Goal: Task Accomplishment & Management: Manage account settings

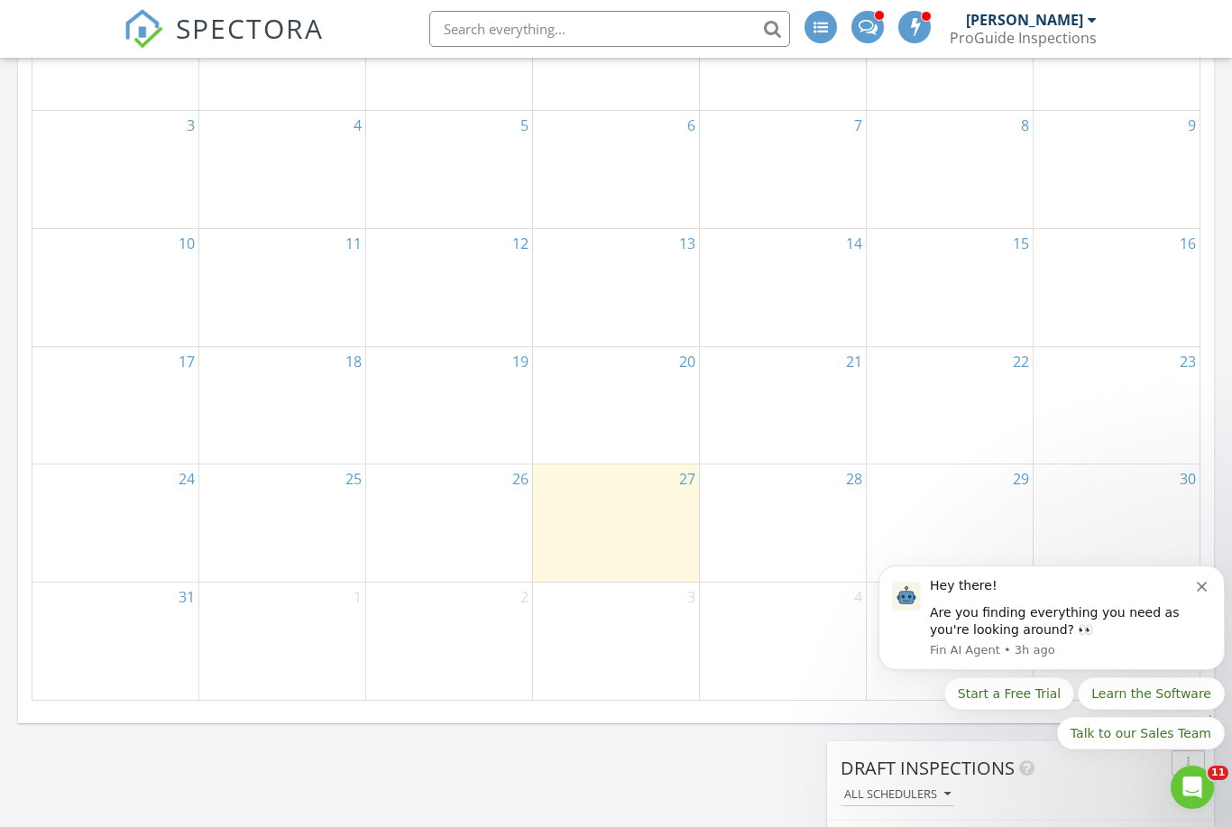
scroll to position [881, 0]
click at [1199, 585] on icon "Dismiss notification" at bounding box center [1202, 587] width 10 height 10
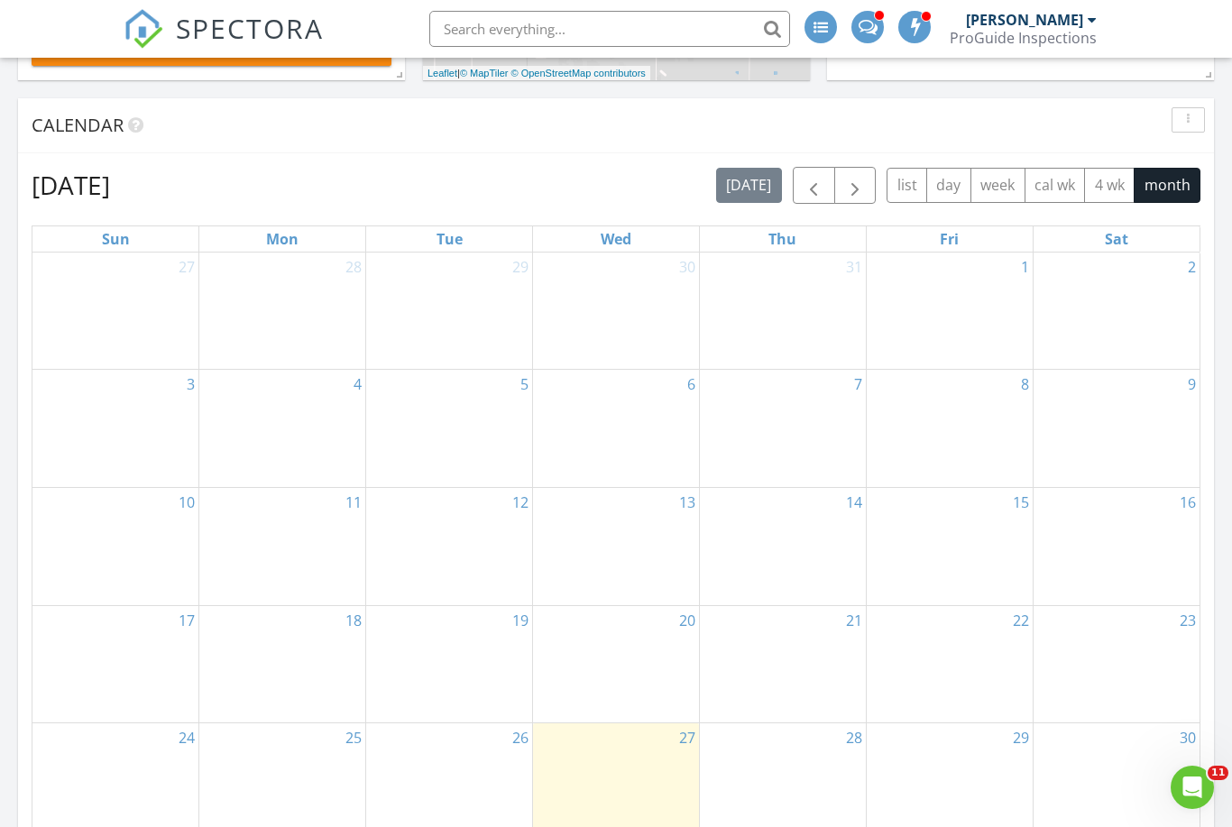
scroll to position [623, 0]
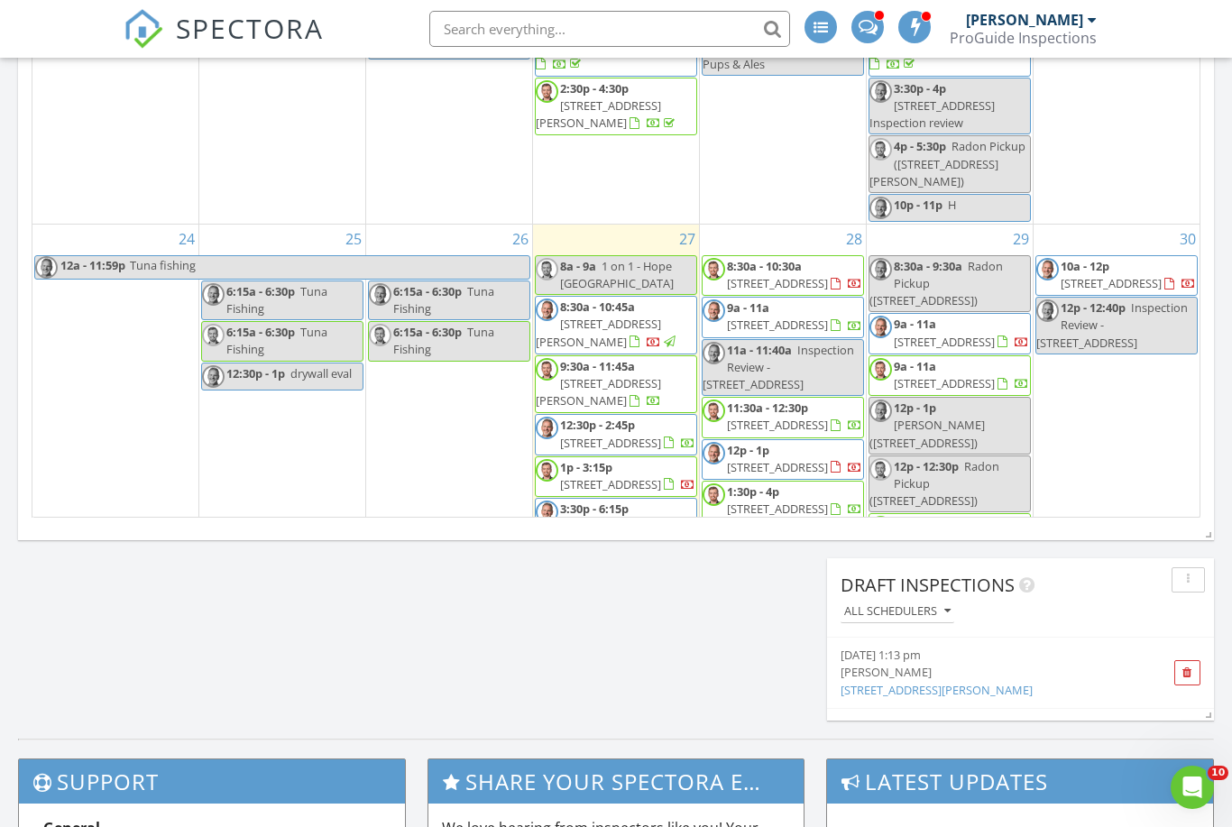
scroll to position [1567, 0]
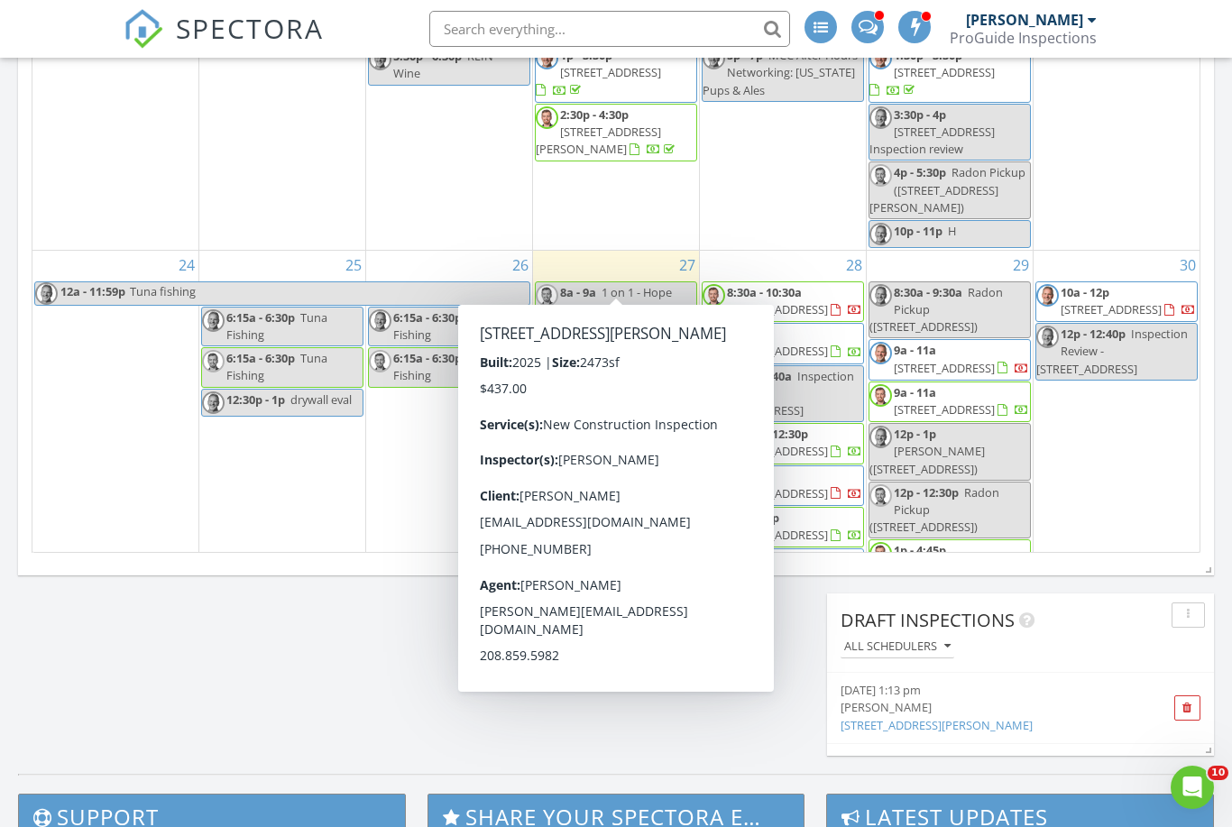
scroll to position [1029, 0]
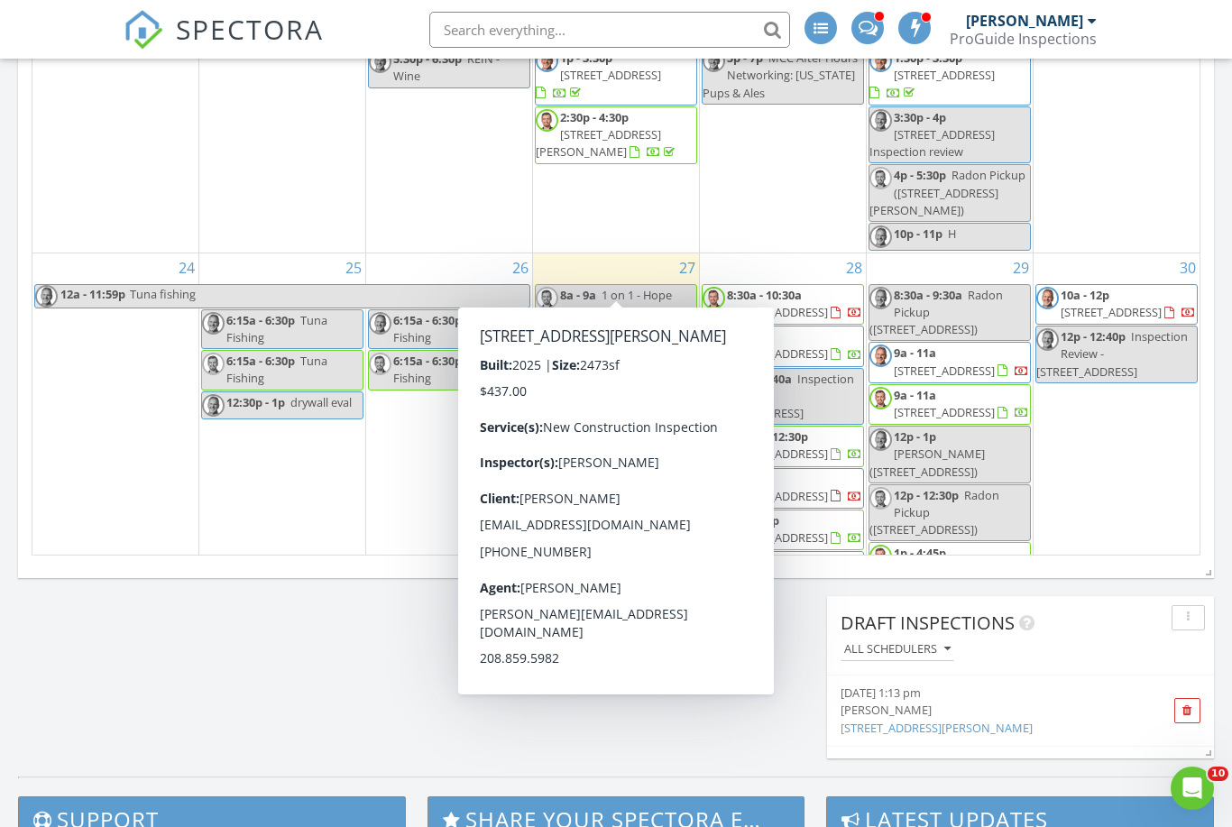
click at [424, 494] on div "26 6:15a - 6:30p Tuna Fishing 6:15a - 6:30p Tuna Fishing" at bounding box center [449, 462] width 166 height 416
click at [387, 514] on div "26 6:15a - 6:30p Tuna Fishing 6:15a - 6:30p Tuna Fishing" at bounding box center [449, 462] width 166 height 416
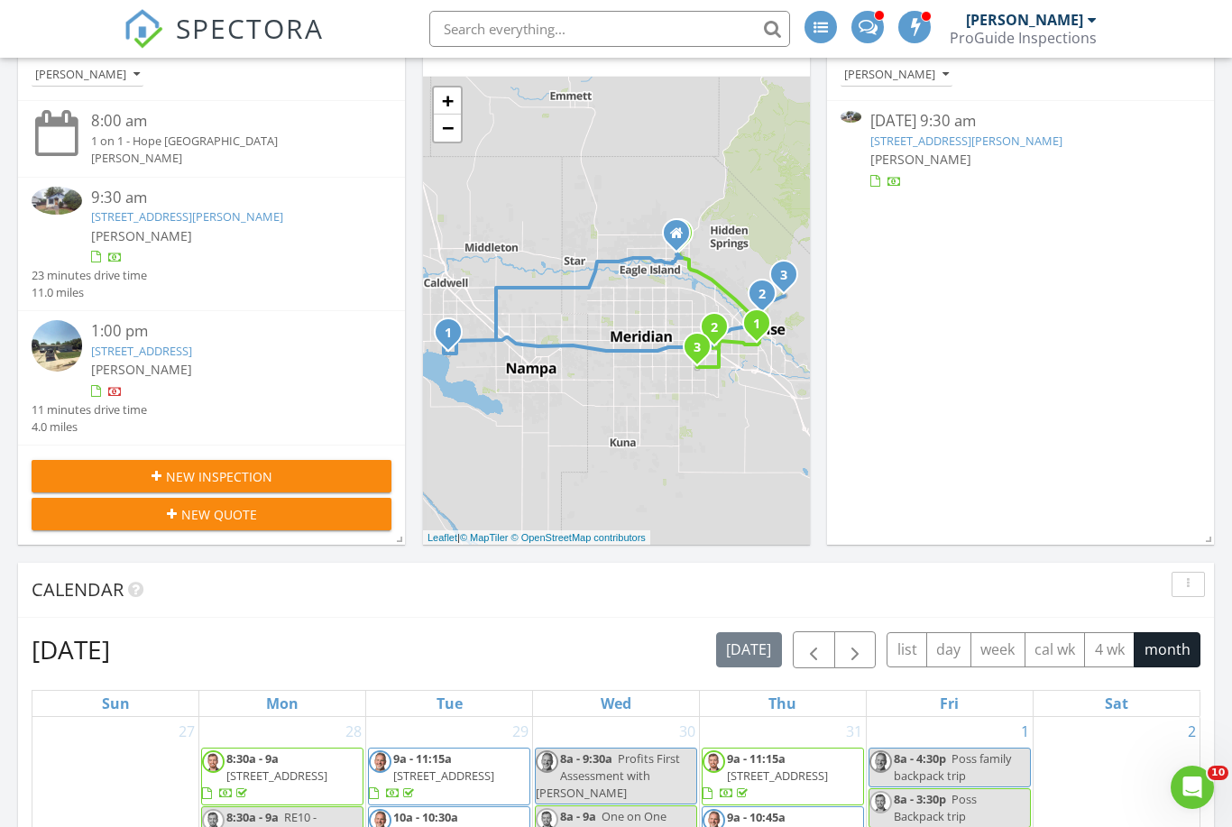
scroll to position [0, 0]
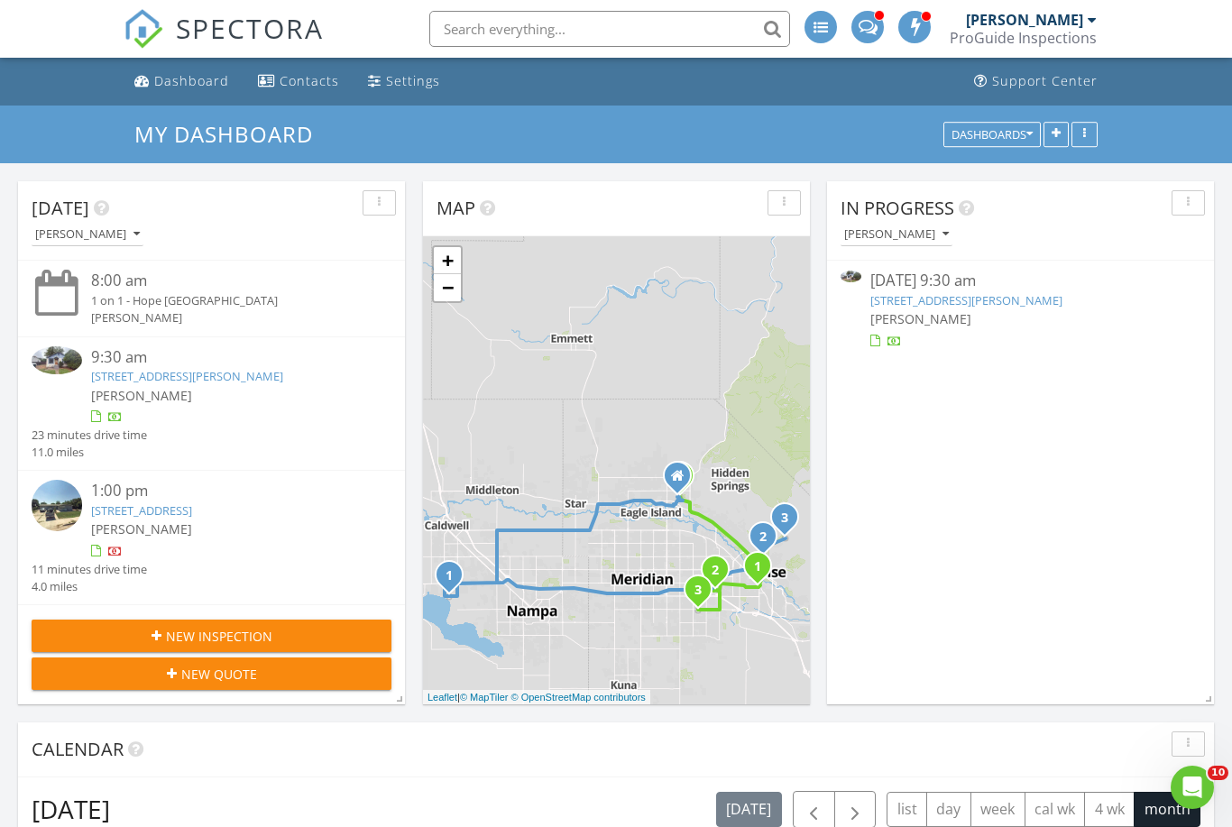
click at [236, 373] on link "1719 S. Abbs St, Boise, ID 83705" at bounding box center [187, 376] width 192 height 16
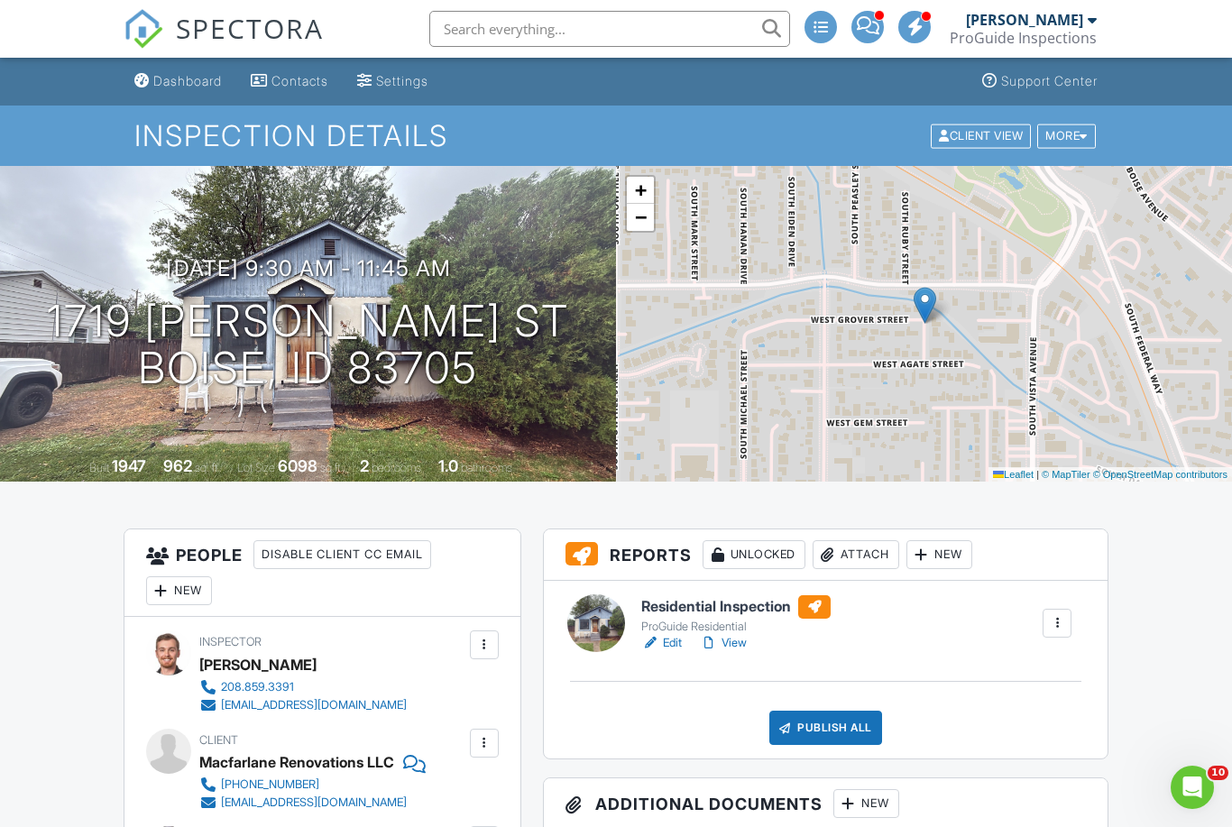
click at [733, 648] on link "View" at bounding box center [723, 643] width 47 height 18
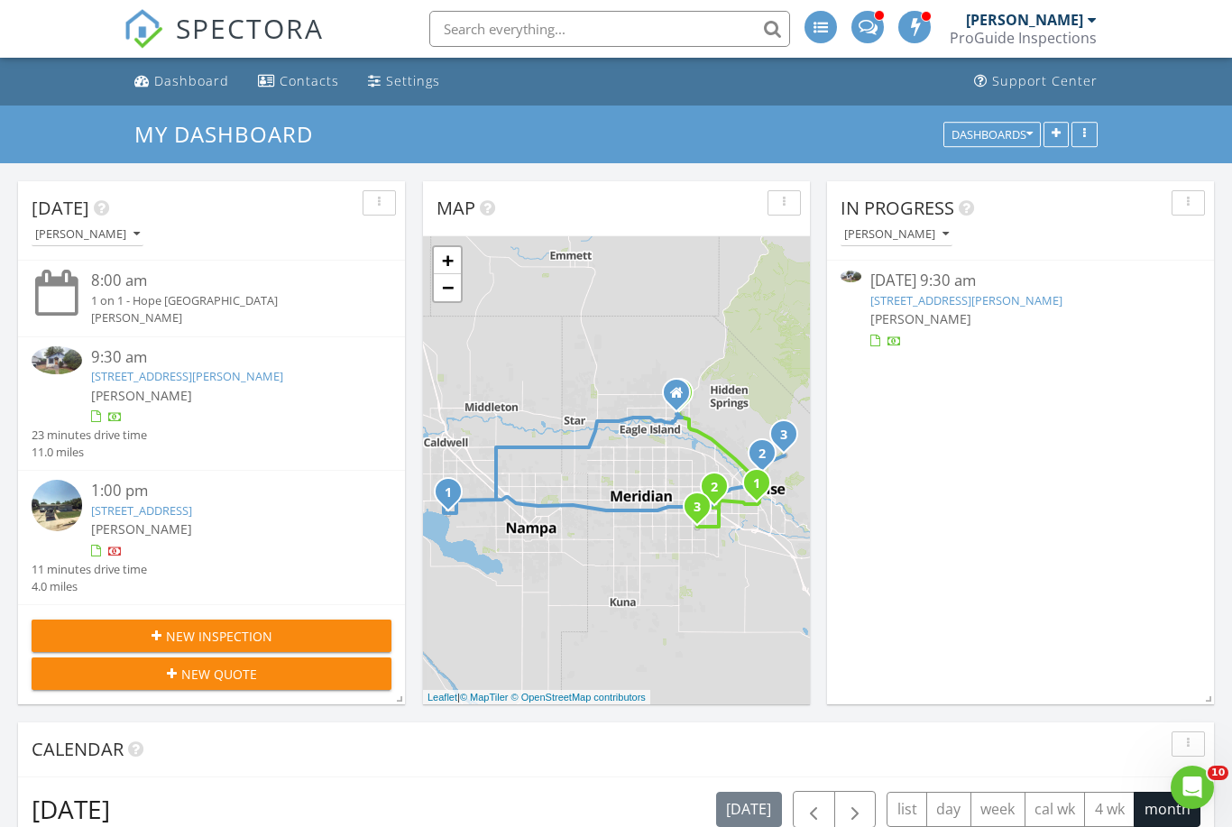
click at [225, 368] on link "1719 S. Abbs St, Boise, ID 83705" at bounding box center [187, 376] width 192 height 16
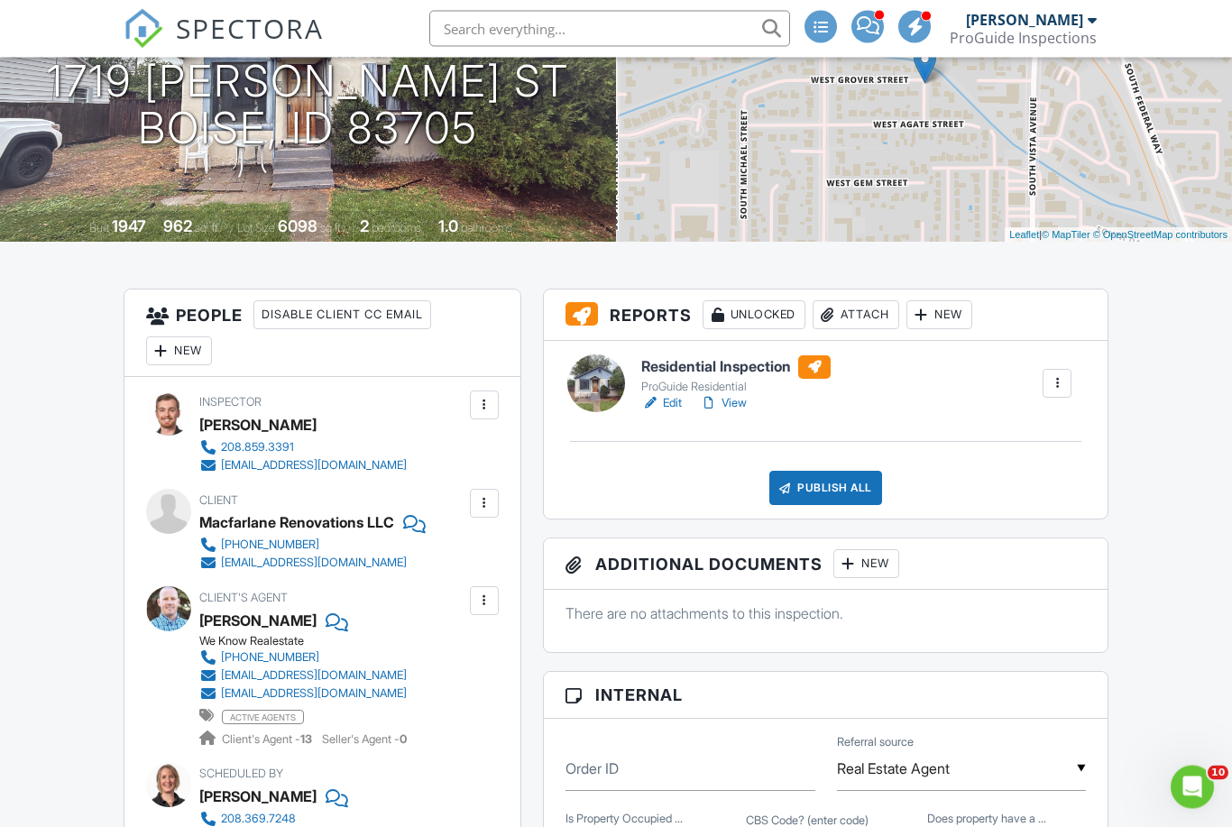
scroll to position [234, 0]
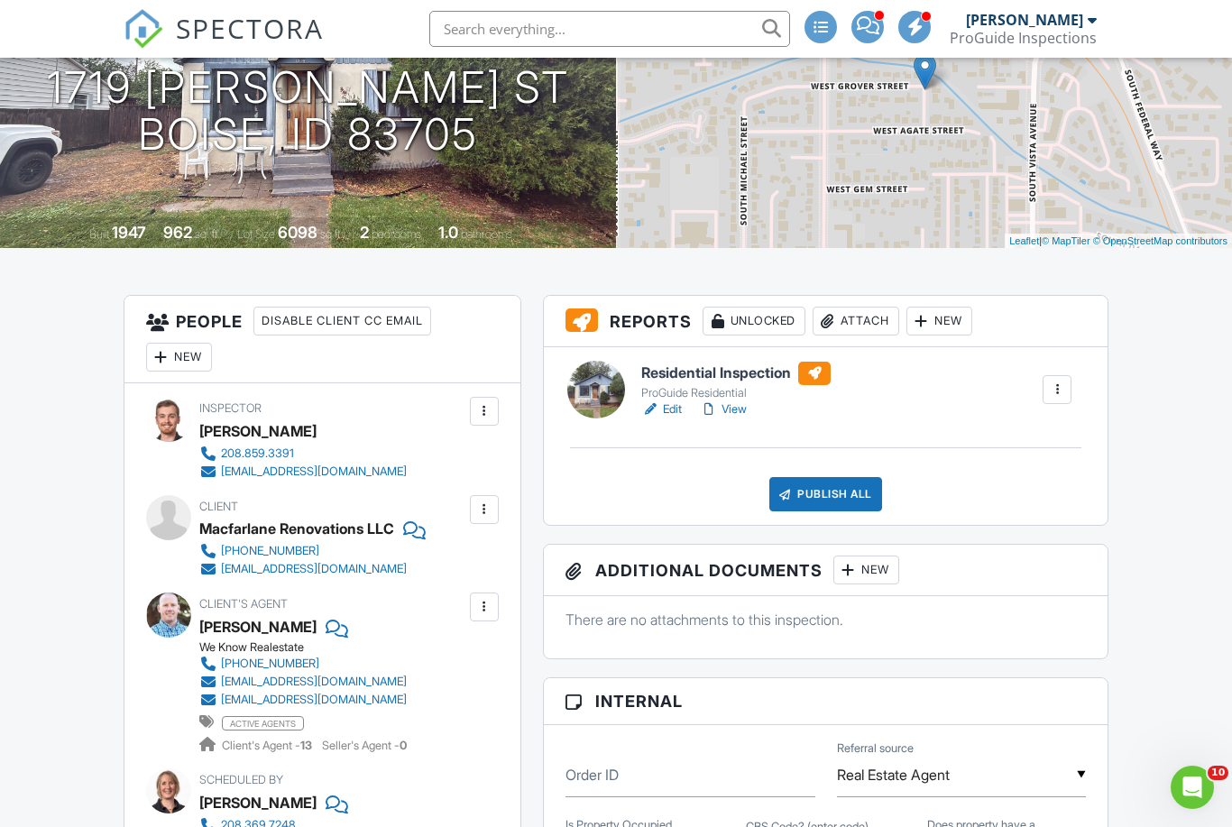
click at [738, 407] on link "View" at bounding box center [723, 410] width 47 height 18
